Goal: Book appointment/travel/reservation

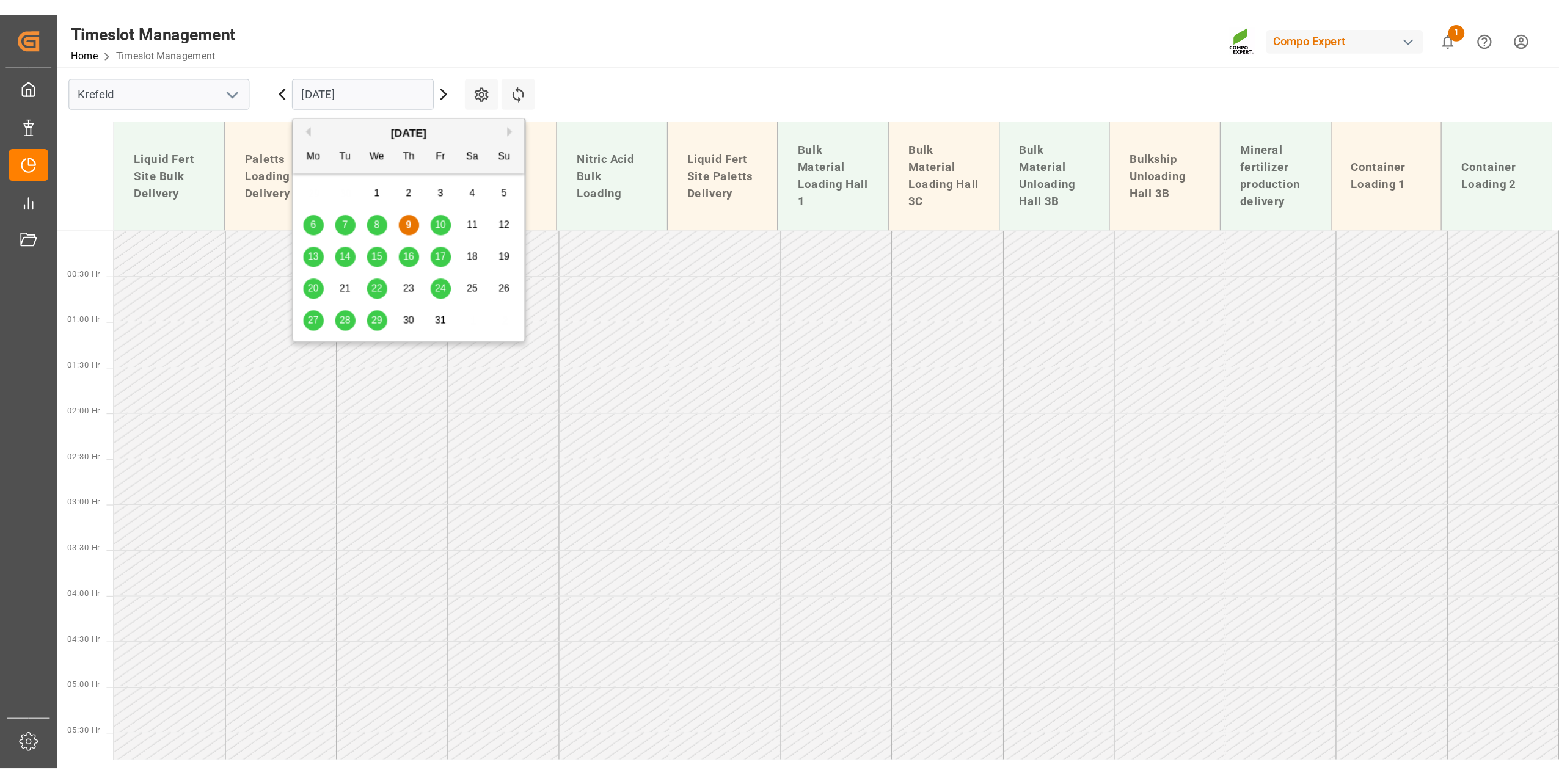
scroll to position [613, 0]
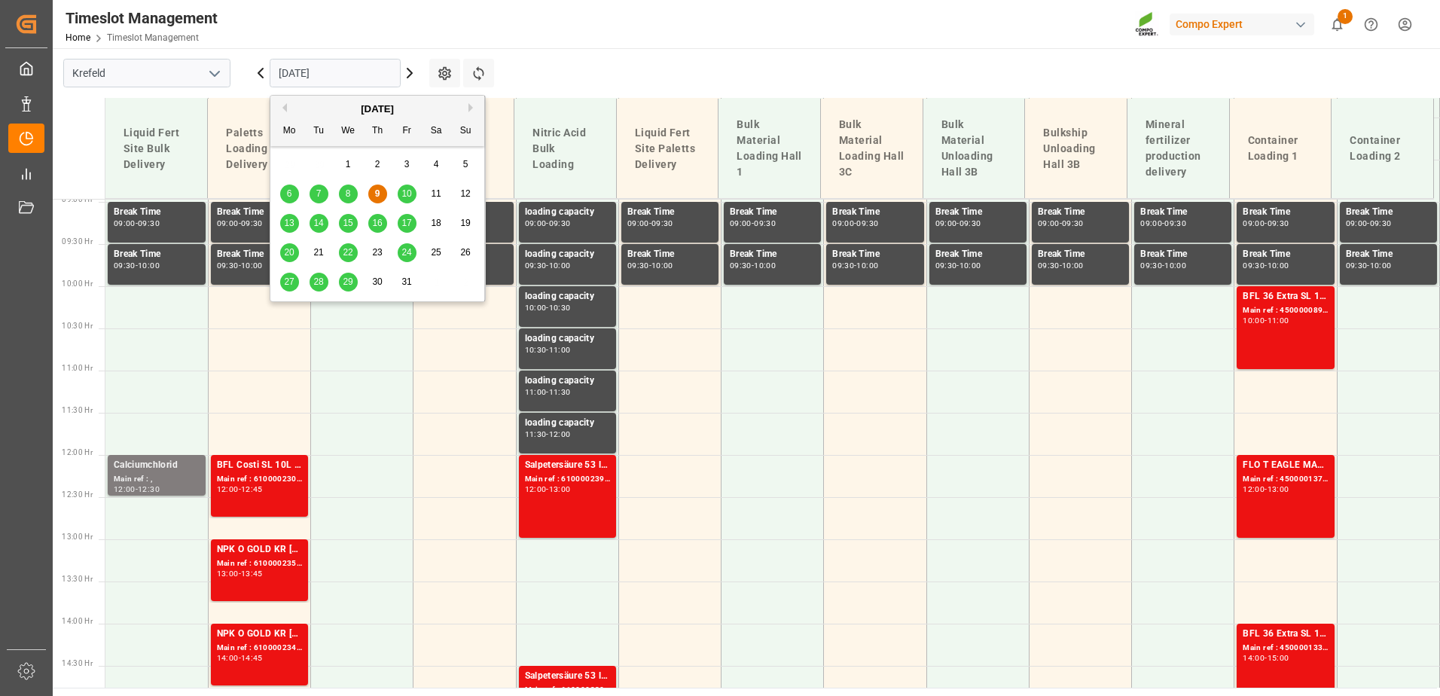
click at [293, 224] on span "13" at bounding box center [289, 223] width 10 height 11
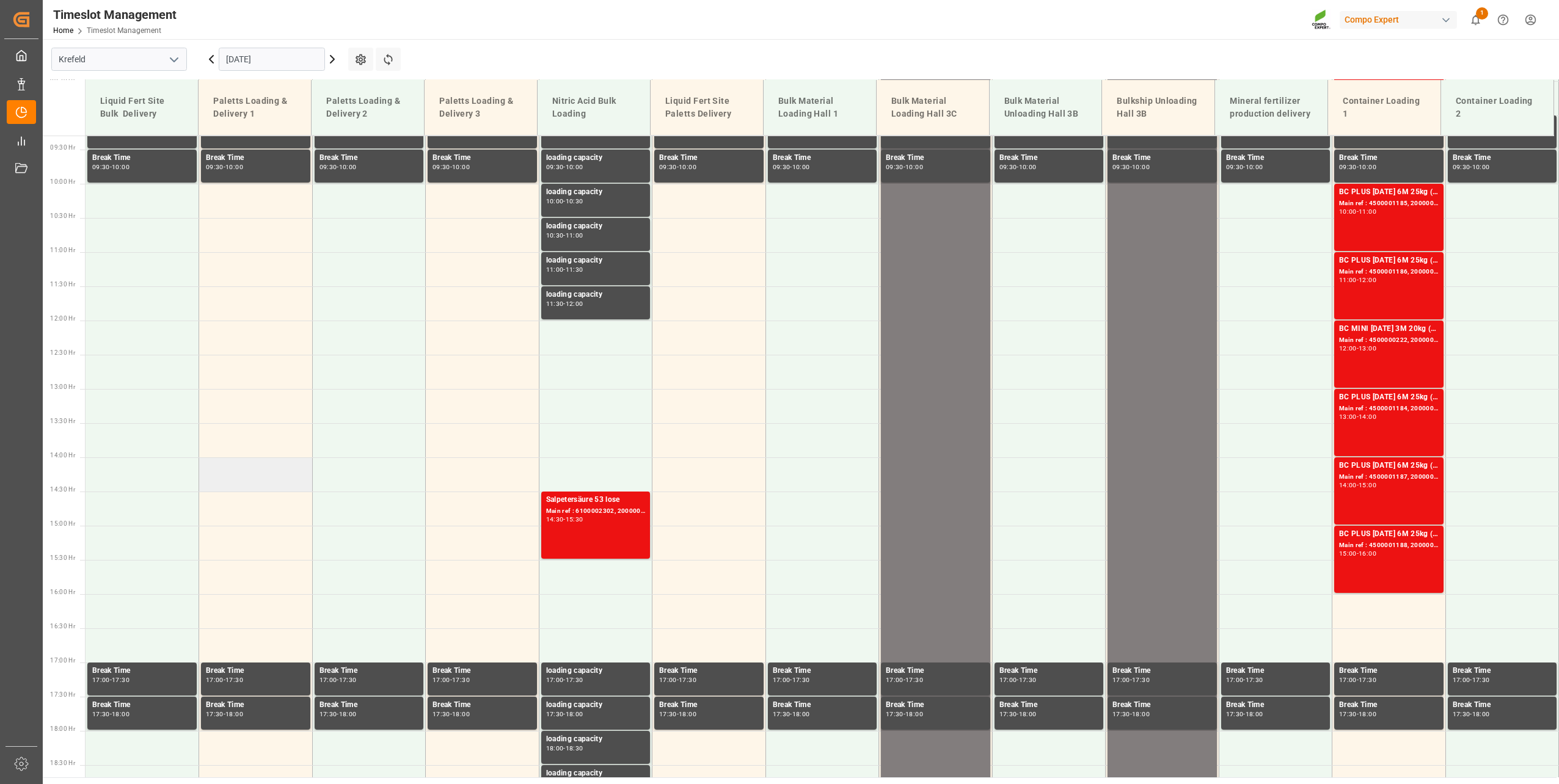
scroll to position [635, 0]
click at [251, 398] on td at bounding box center [256, 407] width 114 height 34
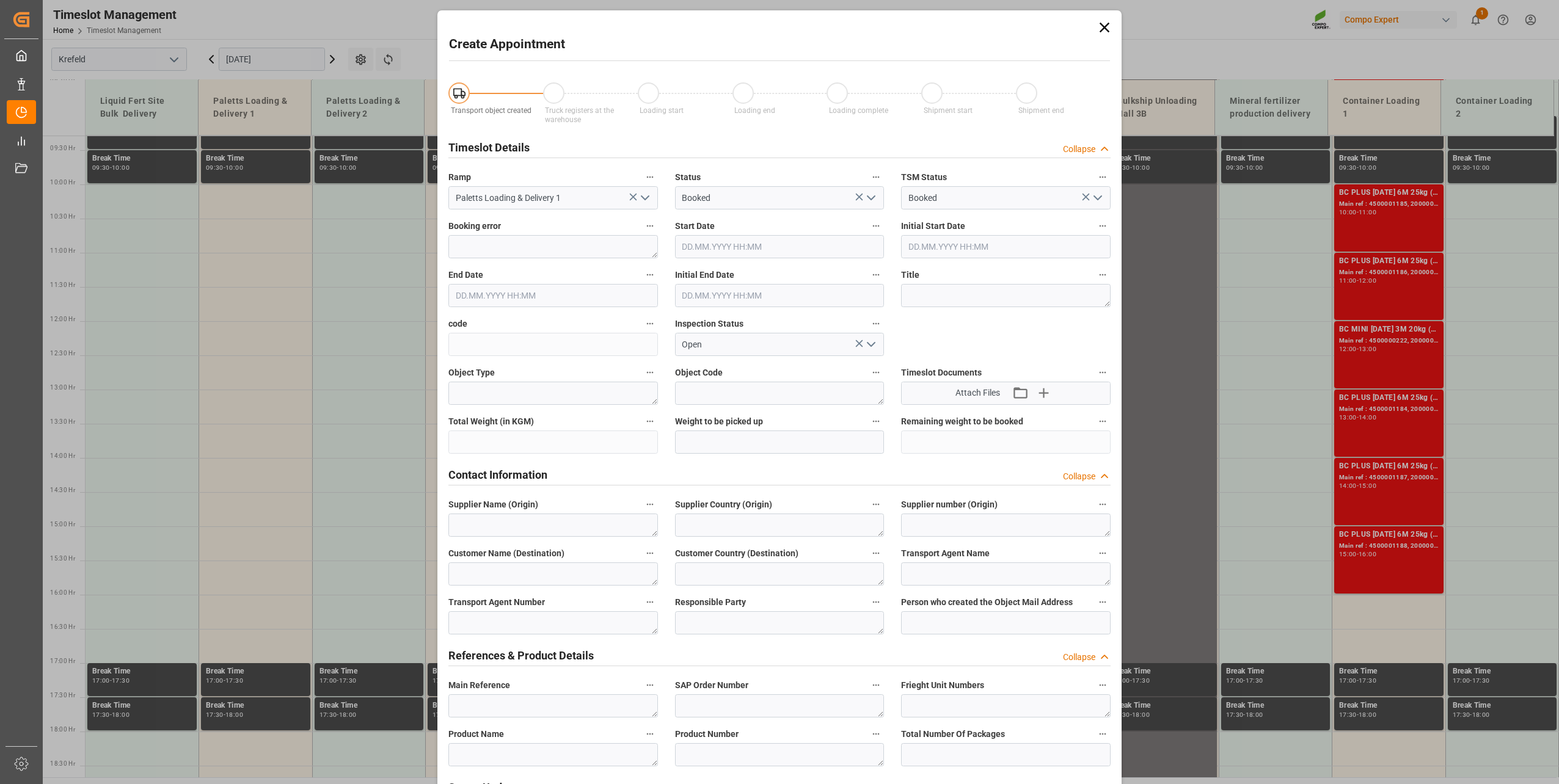
type input "[DATE] 13:00"
type input "[DATE] 13:30"
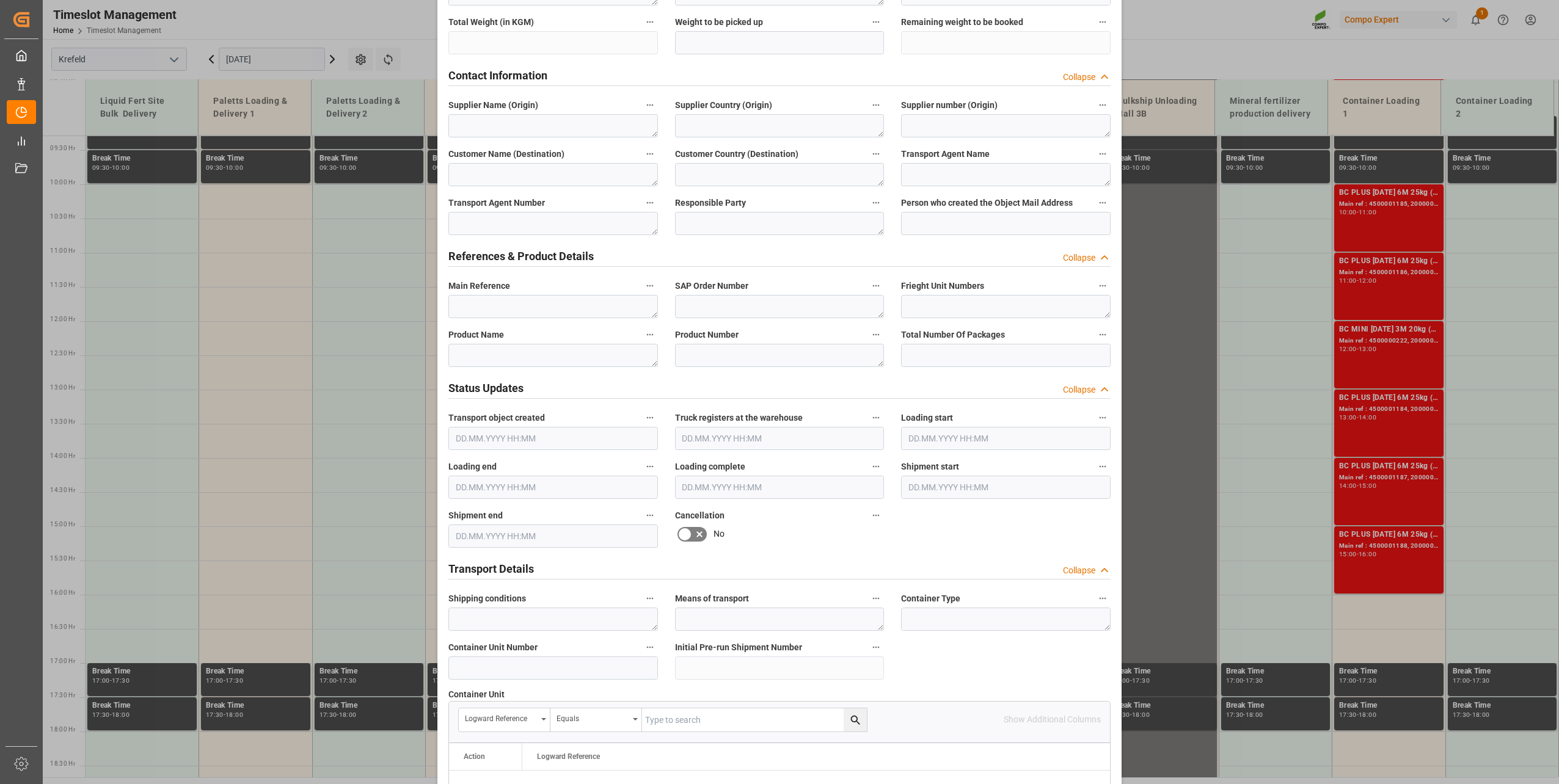
scroll to position [427, 0]
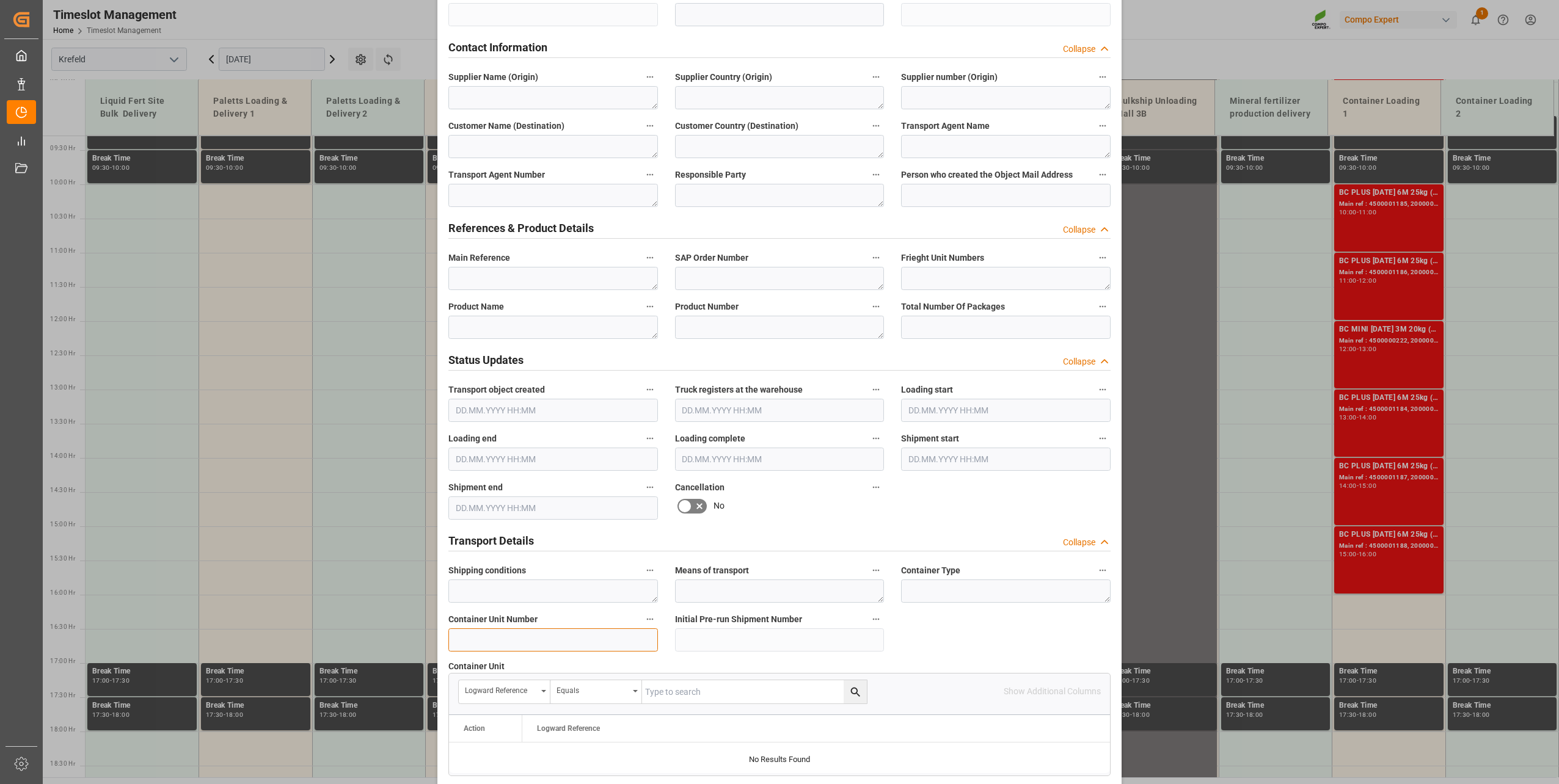
click at [546, 563] on input at bounding box center [553, 640] width 209 height 24
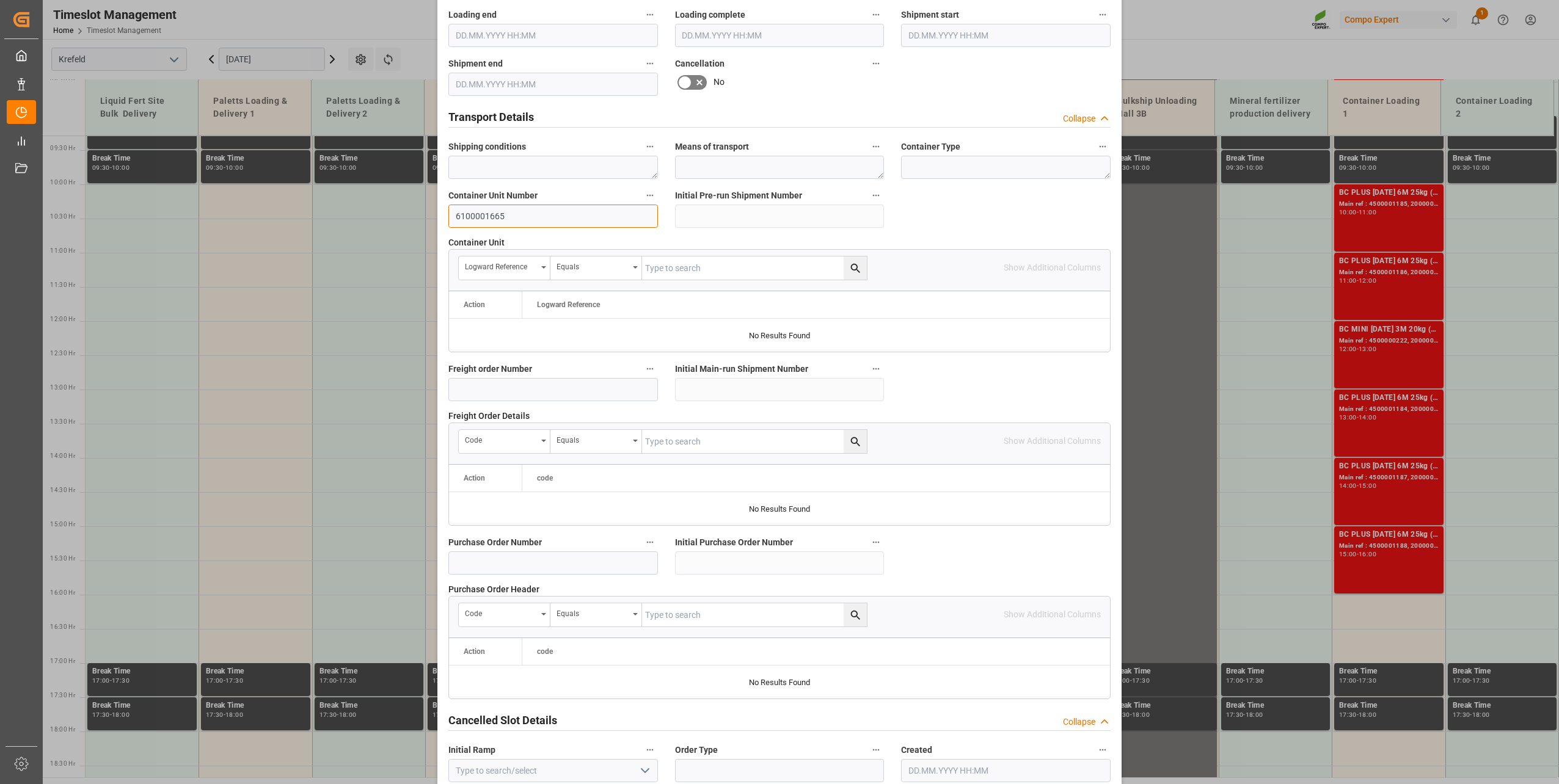
scroll to position [910, 0]
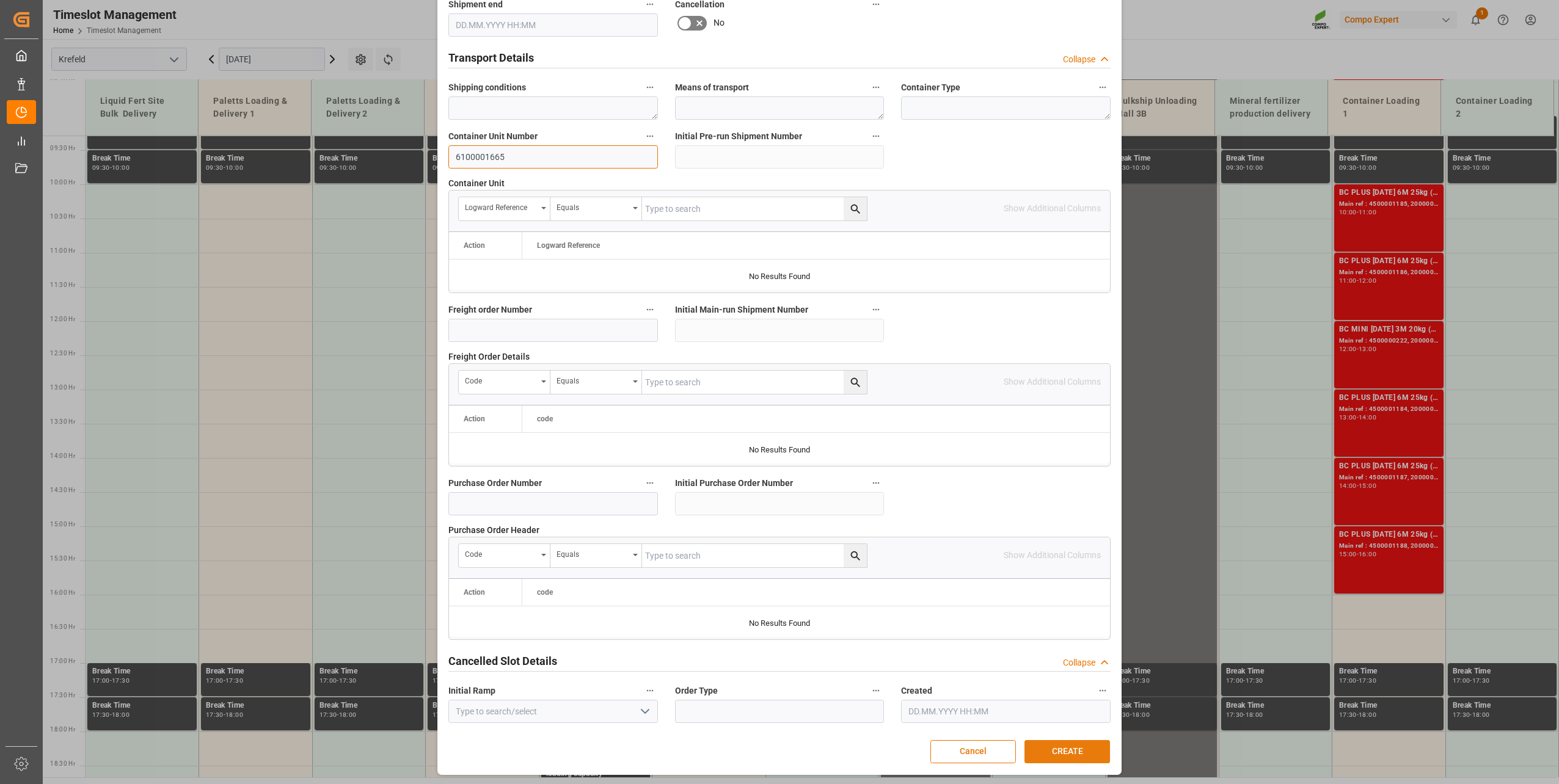
type input "6100001665"
click at [1072, 563] on button "CREATE" at bounding box center [1067, 752] width 85 height 24
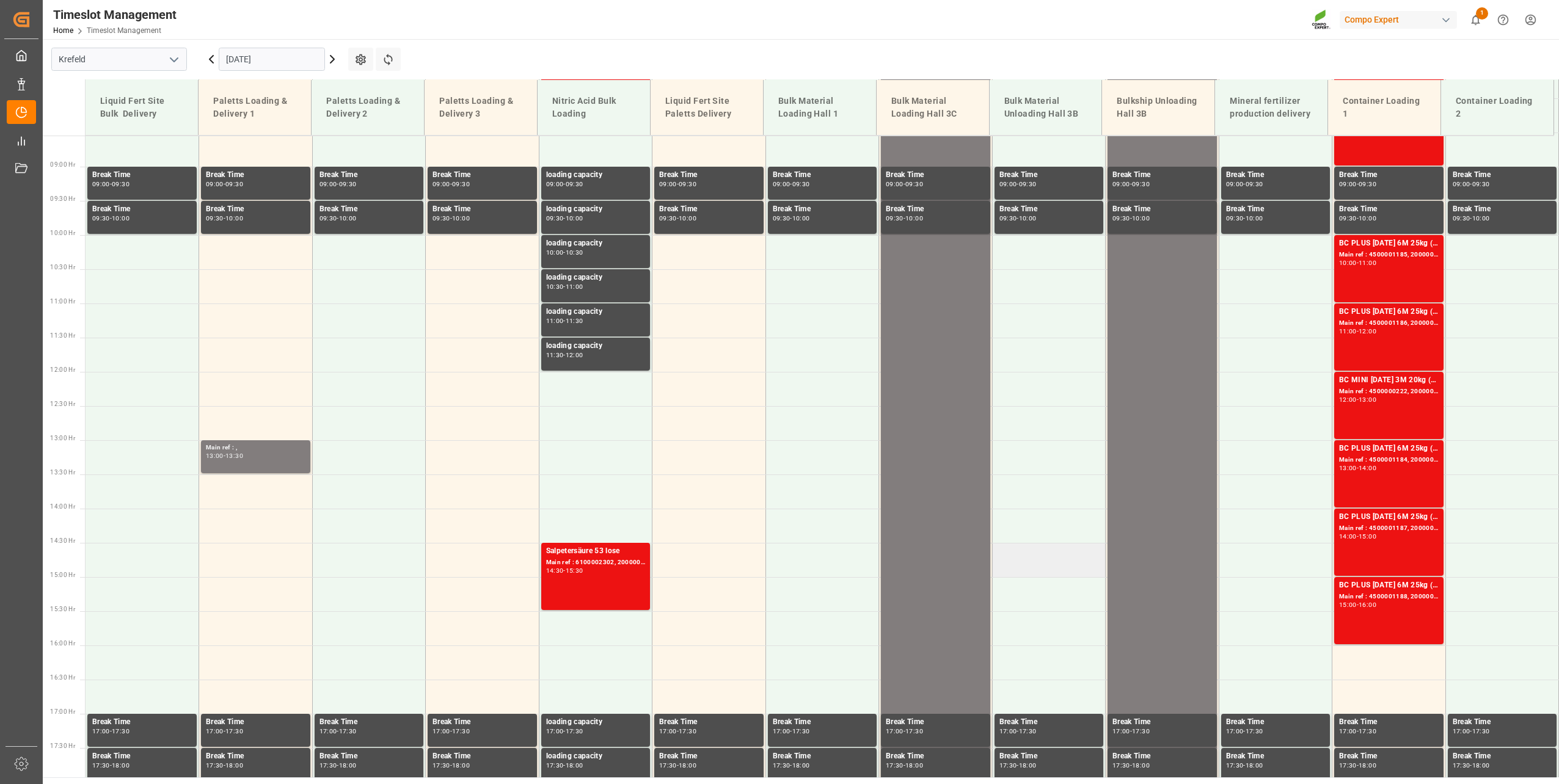
scroll to position [825, 0]
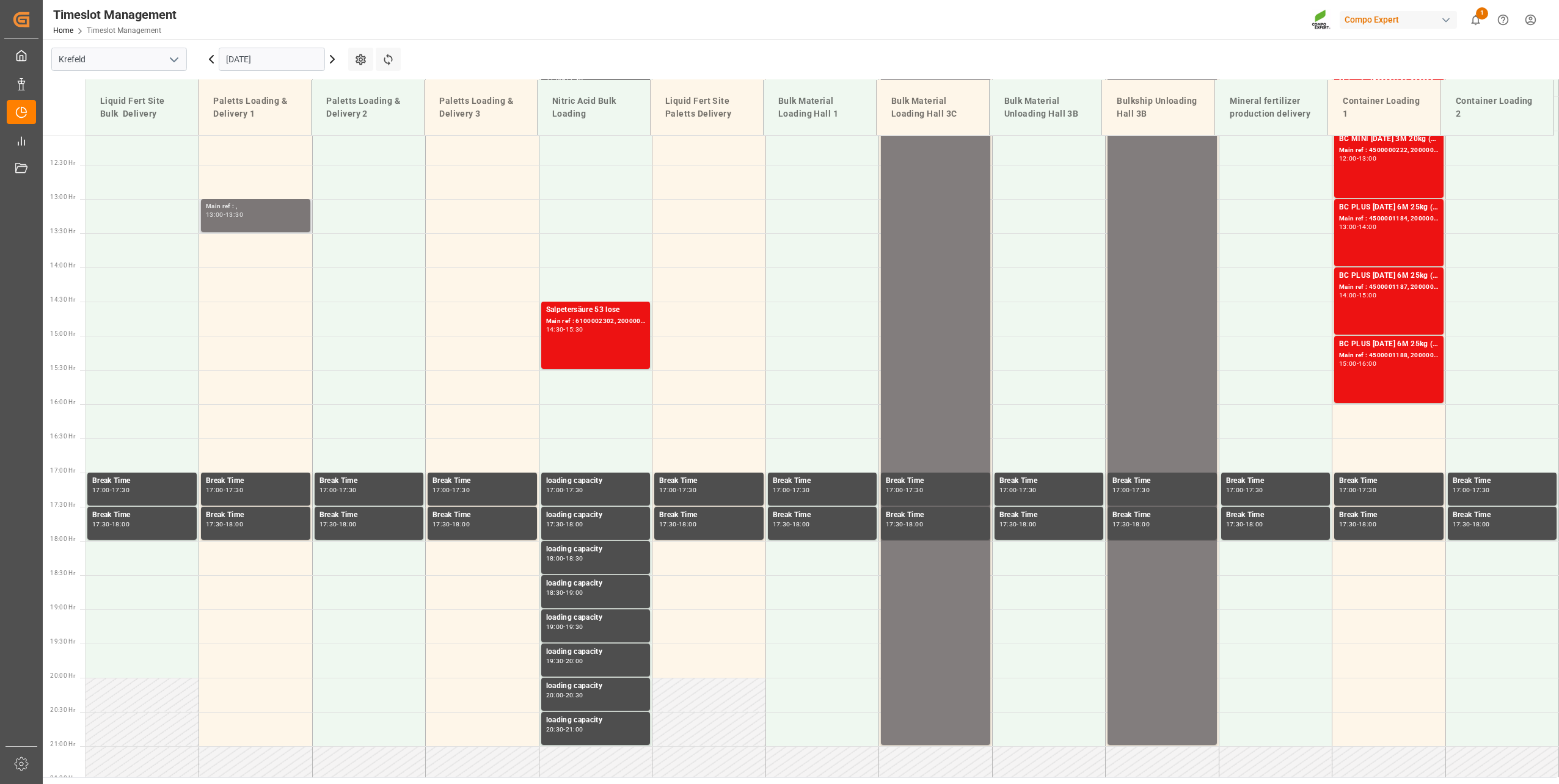
click at [266, 217] on div "13:00 - 13:30" at bounding box center [256, 215] width 100 height 6
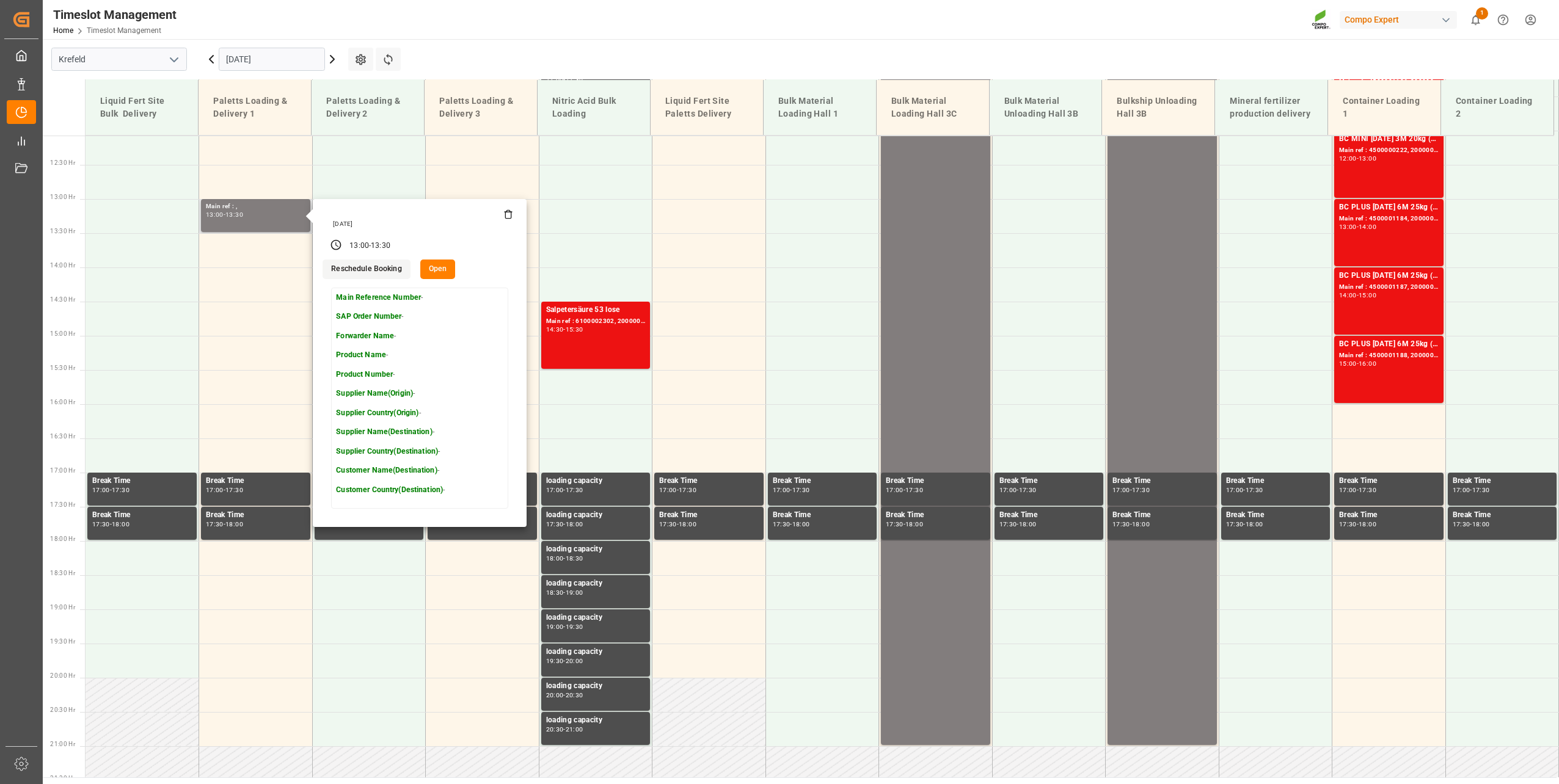
click at [427, 269] on button "Open" at bounding box center [438, 269] width 36 height 19
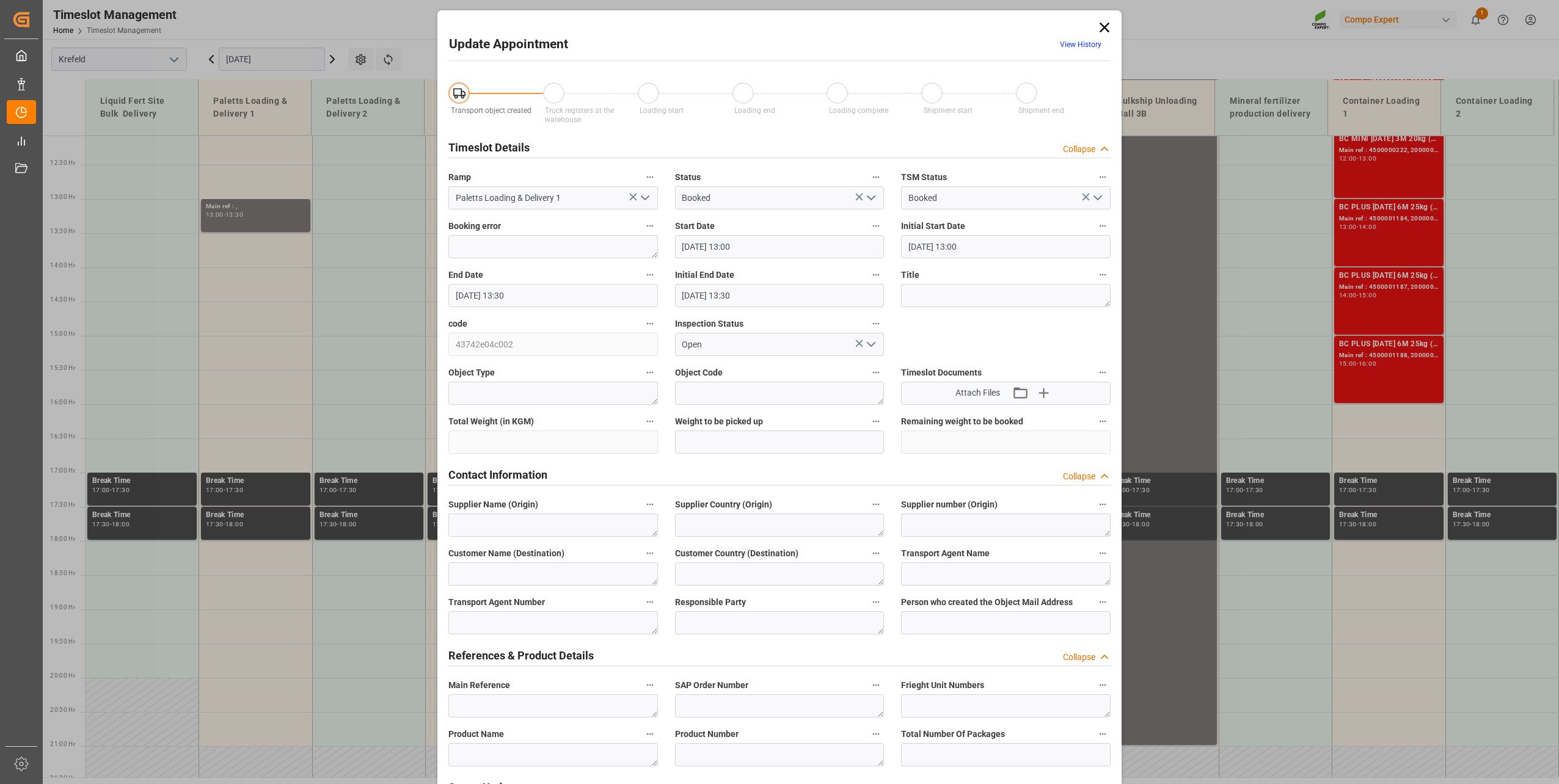
type input "[DATE] 13:00"
type input "[DATE] 13:30"
type input "[DATE] 10:12"
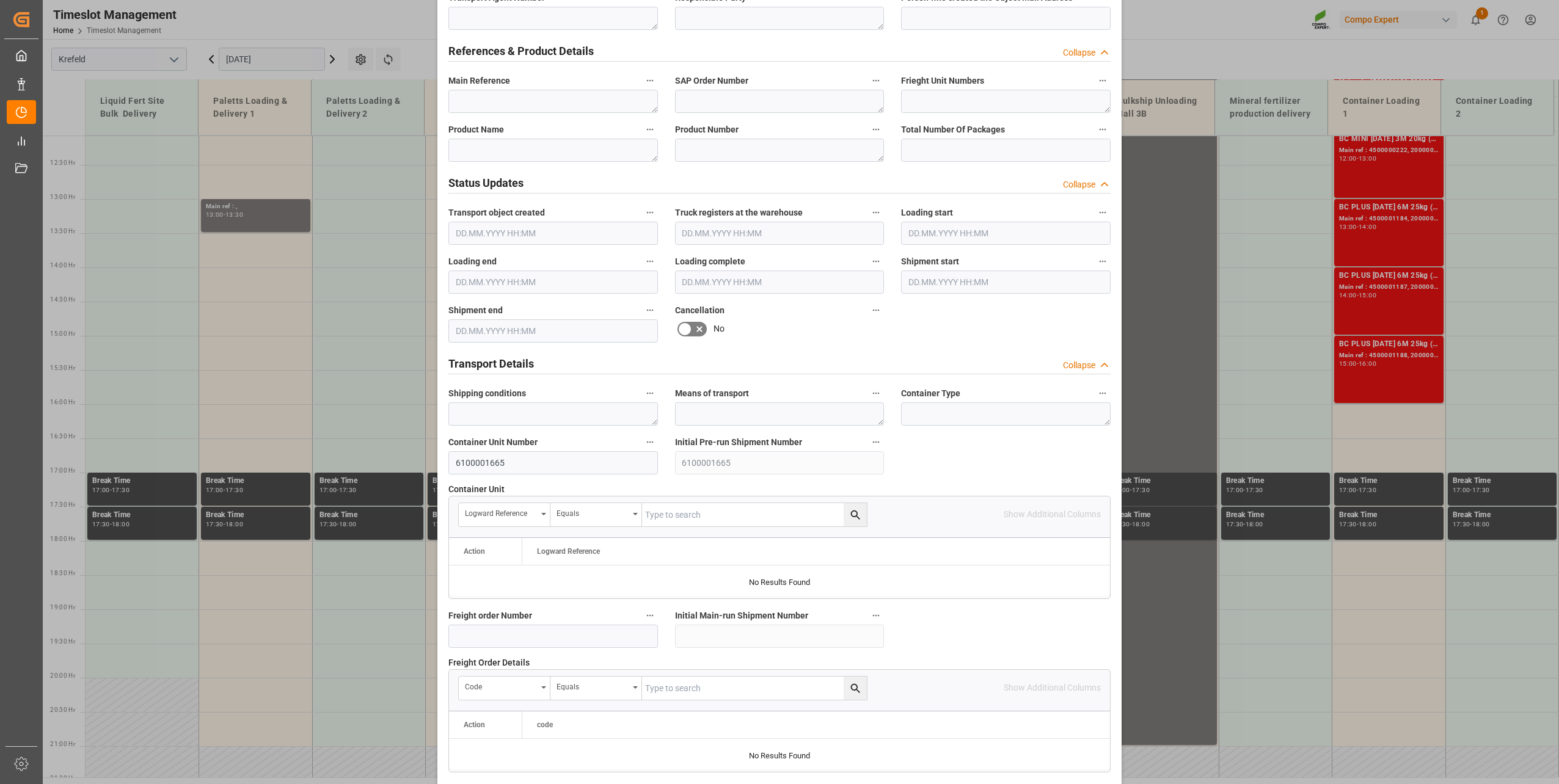
scroll to position [610, 0]
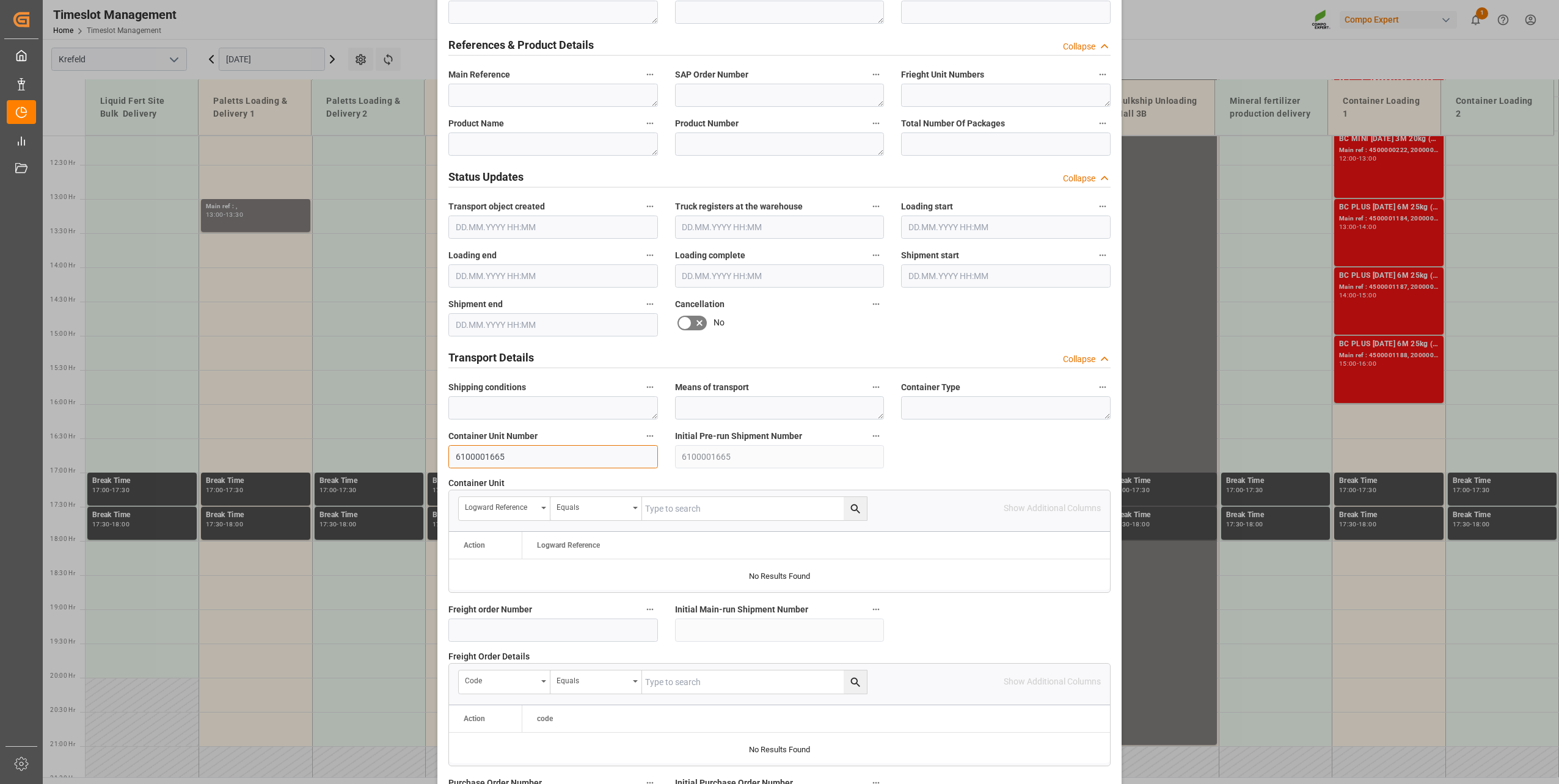
drag, startPoint x: 531, startPoint y: 464, endPoint x: 390, endPoint y: 456, distance: 141.2
click at [390, 456] on div "Update Appointment View History Transport object created Truck registers at the…" at bounding box center [780, 392] width 1559 height 784
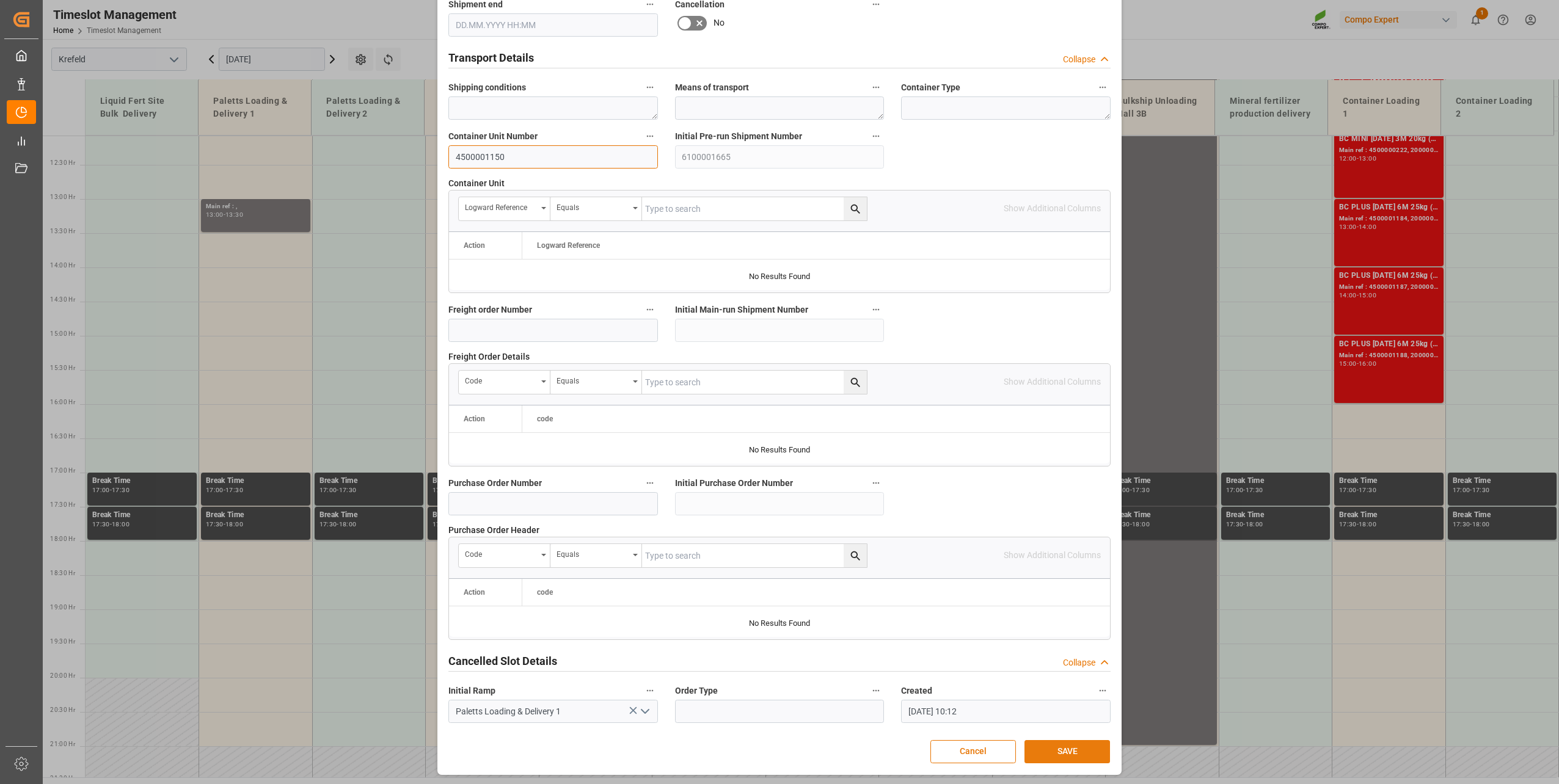
type input "4500001150"
click at [1063, 563] on button "SAVE" at bounding box center [1067, 752] width 85 height 24
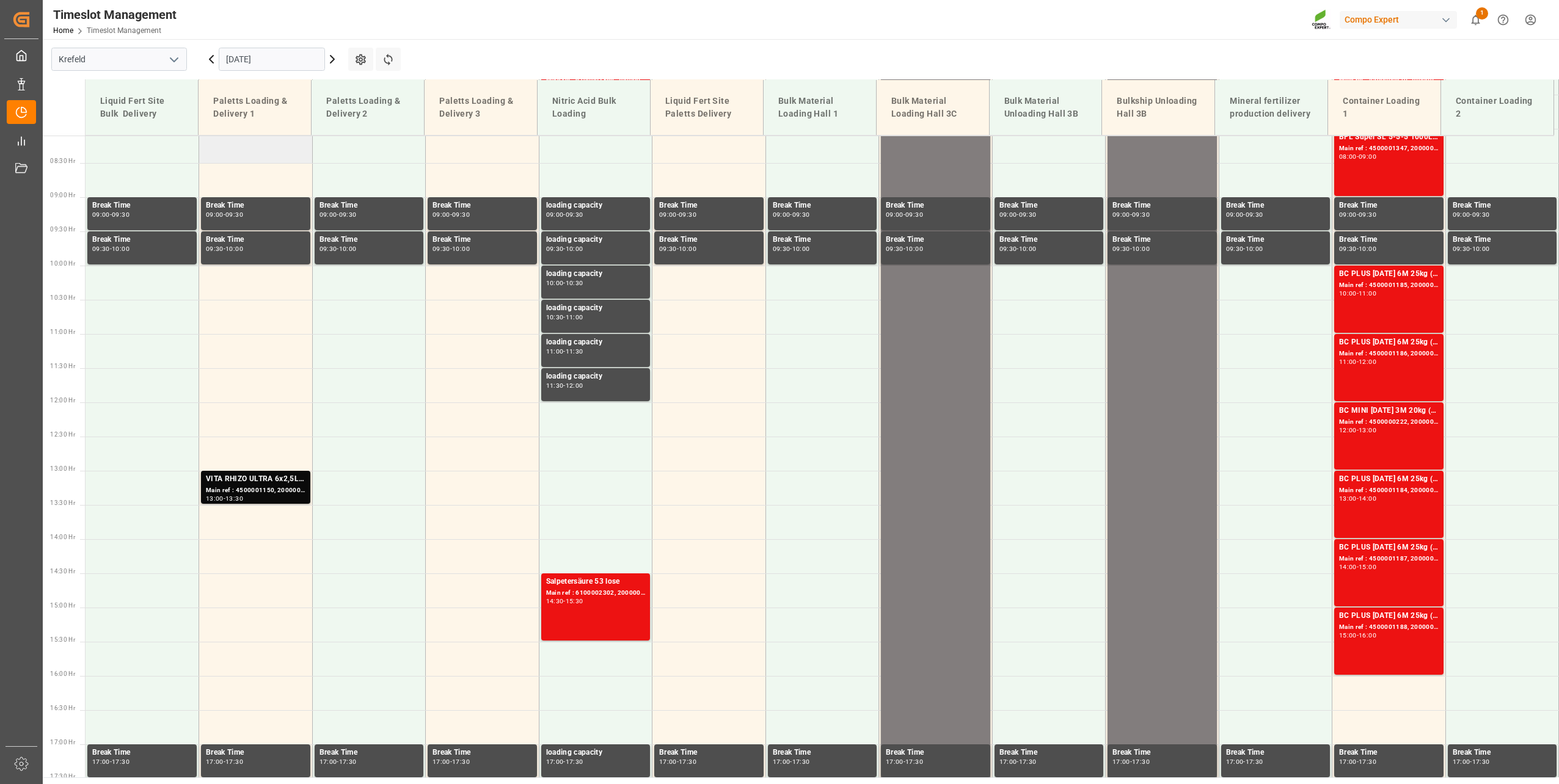
scroll to position [521, 0]
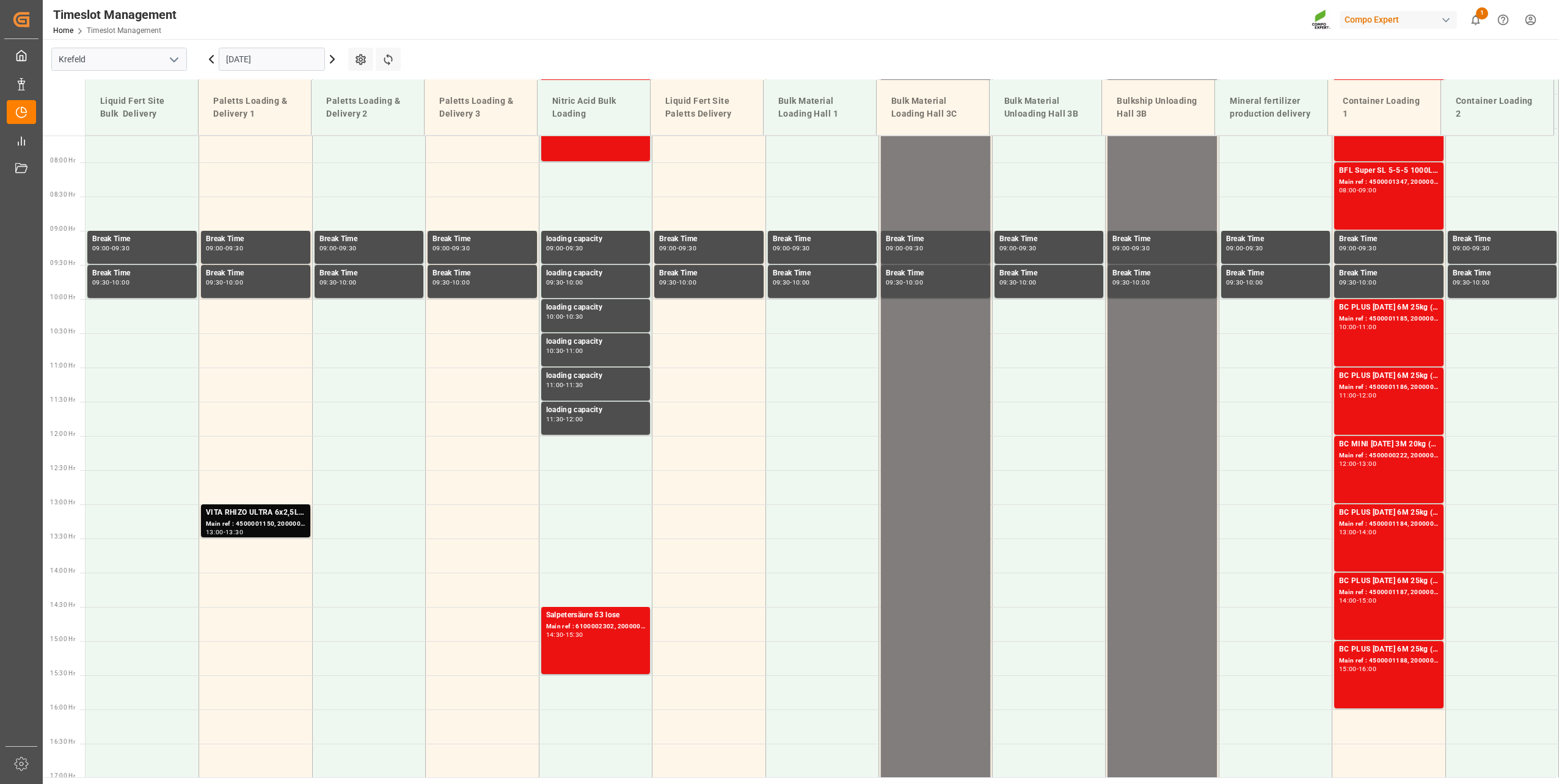
click at [256, 53] on input "[DATE]" at bounding box center [272, 59] width 106 height 24
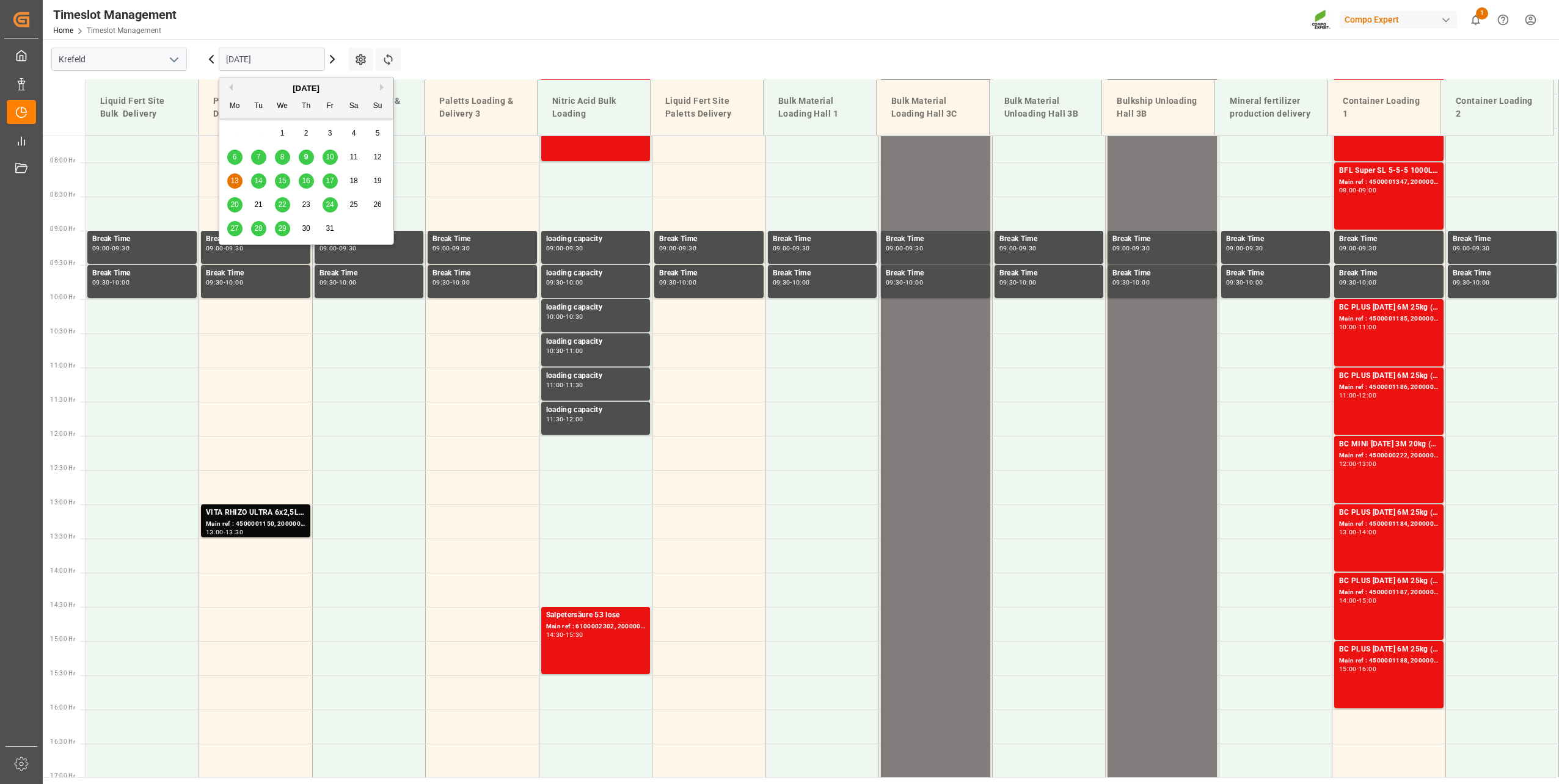
click at [304, 158] on span "9" at bounding box center [306, 156] width 4 height 9
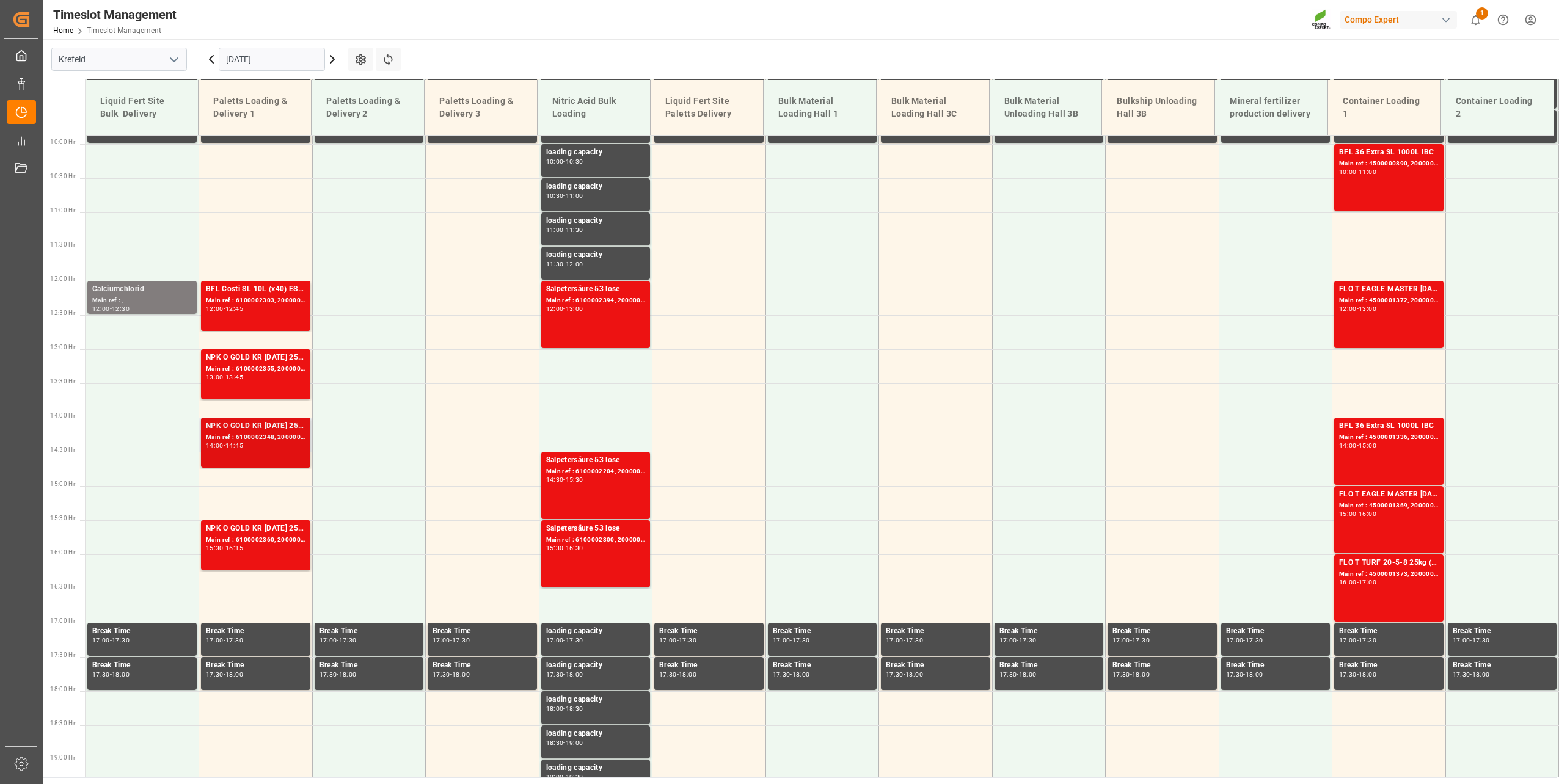
scroll to position [574, 0]
